Goal: Browse casually

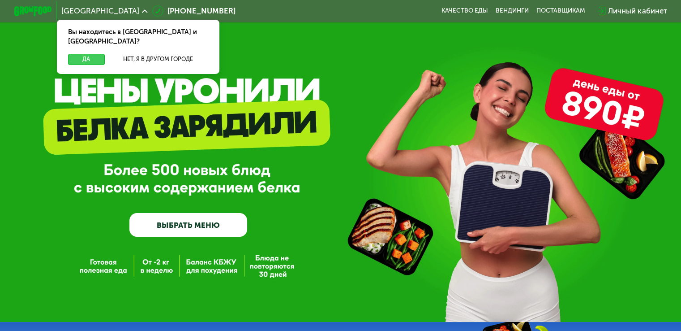
click at [99, 54] on button "Да" at bounding box center [86, 59] width 36 height 11
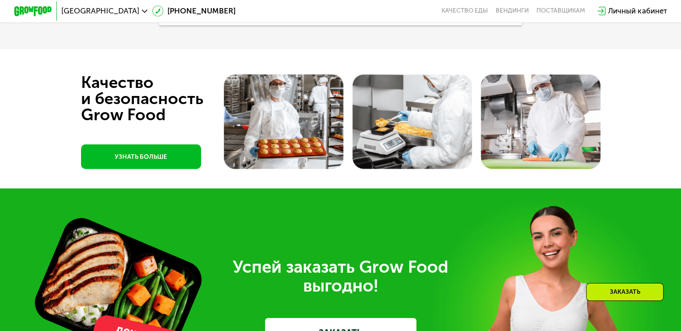
scroll to position [2559, 0]
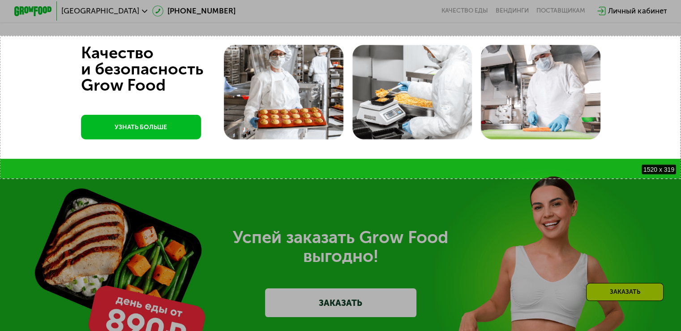
drag, startPoint x: 0, startPoint y: 36, endPoint x: 681, endPoint y: 177, distance: 695.7
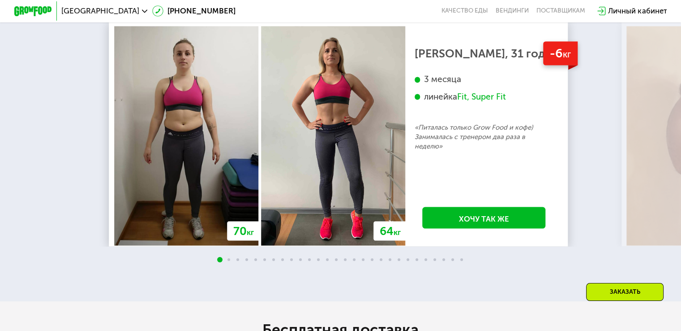
scroll to position [1605, 0]
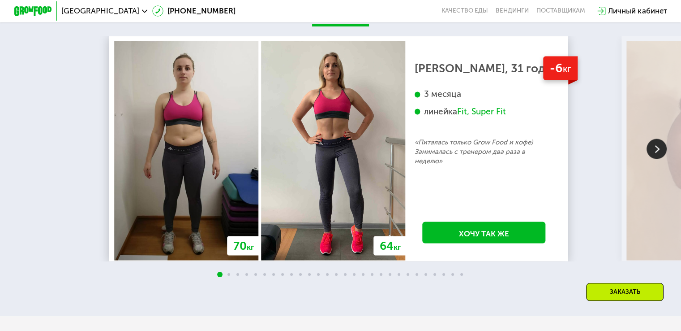
click at [654, 159] on img at bounding box center [657, 148] width 20 height 20
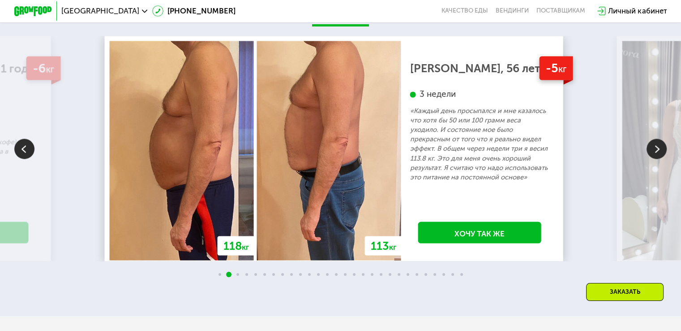
click at [20, 159] on img at bounding box center [24, 148] width 20 height 20
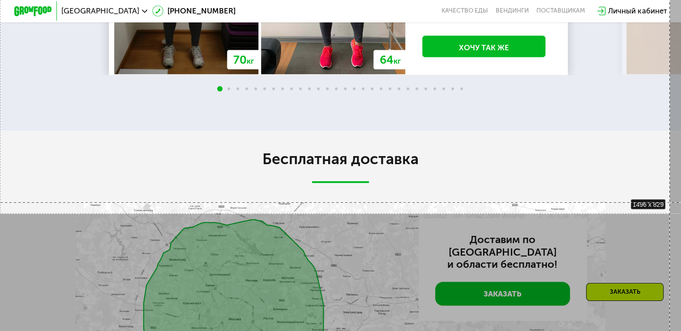
scroll to position [1801, 0]
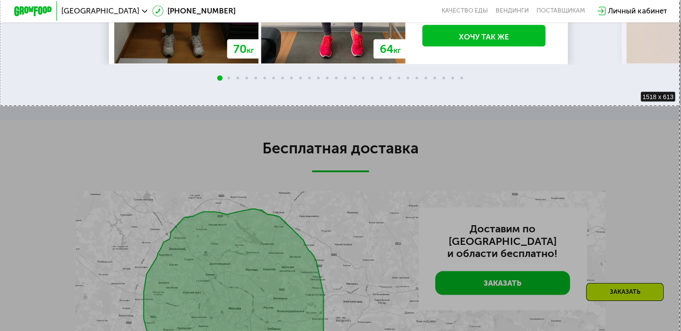
drag, startPoint x: 0, startPoint y: 33, endPoint x: 688, endPoint y: 107, distance: 691.5
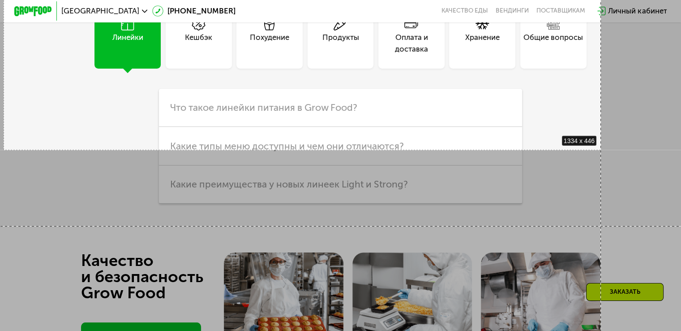
scroll to position [2365, 0]
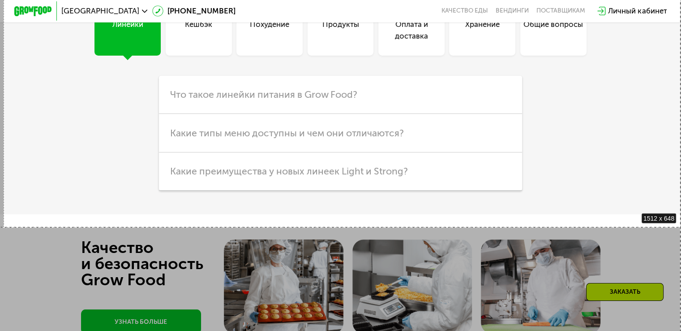
drag, startPoint x: 4, startPoint y: 27, endPoint x: 683, endPoint y: 227, distance: 707.9
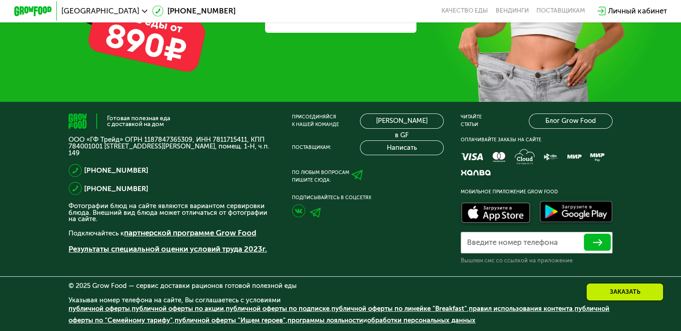
scroll to position [2868, 0]
